Goal: Obtain resource: Download file/media

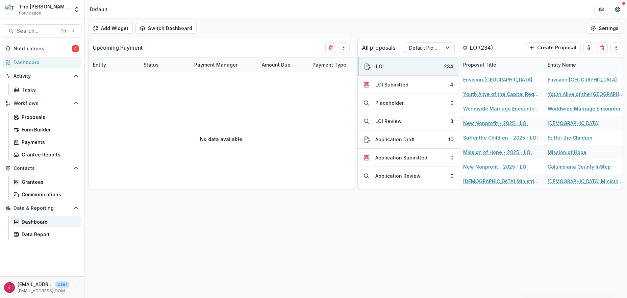
click at [33, 221] on div "Dashboard" at bounding box center [49, 221] width 54 height 7
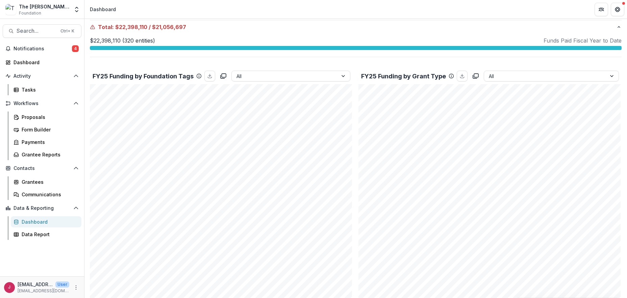
scroll to position [183, 0]
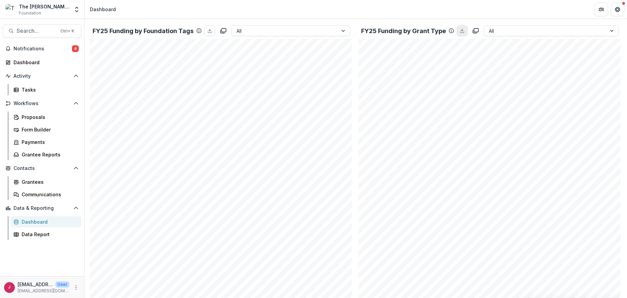
click at [461, 31] on icon "download" at bounding box center [461, 30] width 5 height 5
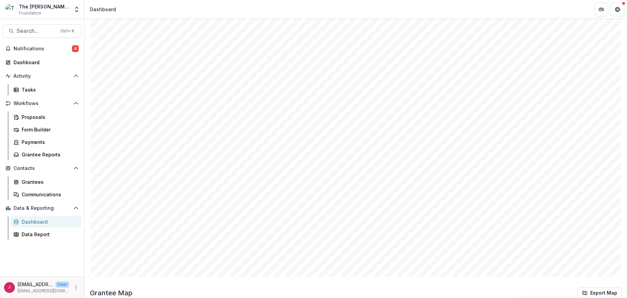
scroll to position [498, 0]
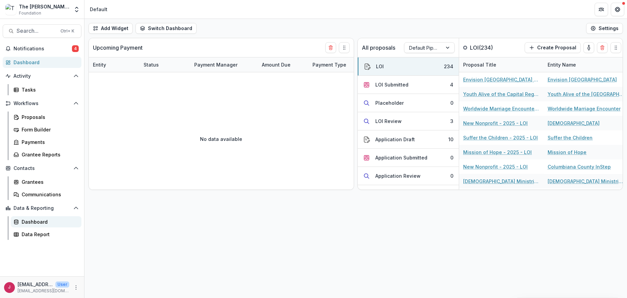
click at [30, 222] on div "Dashboard" at bounding box center [49, 221] width 54 height 7
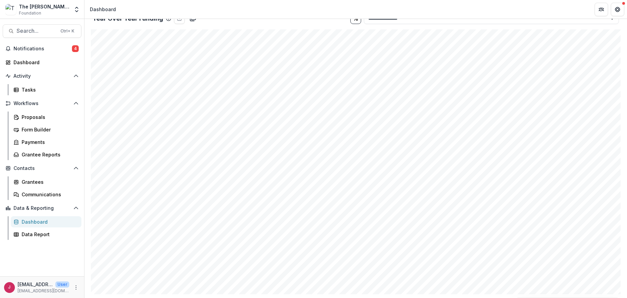
scroll to position [495, 0]
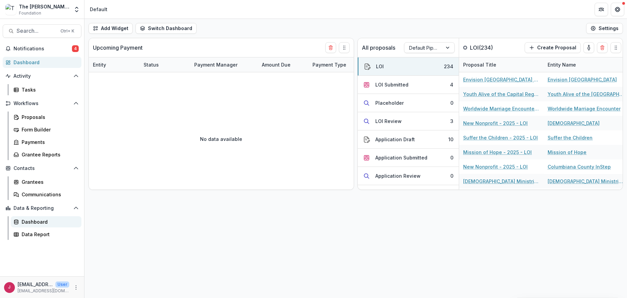
click at [35, 222] on div "Dashboard" at bounding box center [49, 221] width 54 height 7
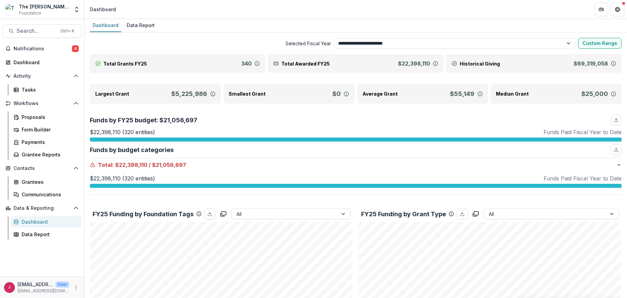
click at [34, 221] on div "Dashboard" at bounding box center [49, 221] width 54 height 7
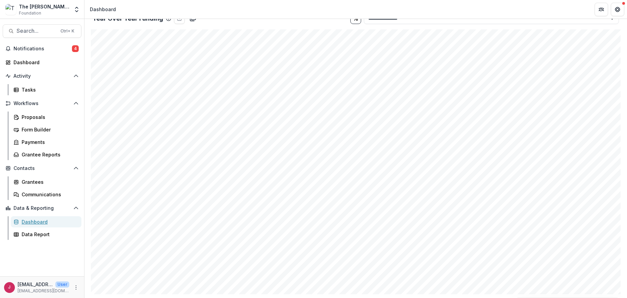
scroll to position [405, 0]
